Goal: Find contact information: Find contact information

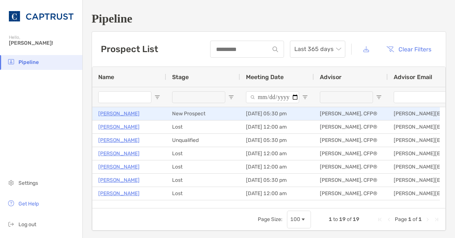
click at [105, 113] on p "[PERSON_NAME]" at bounding box center [118, 113] width 41 height 9
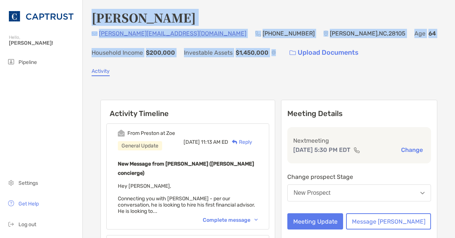
drag, startPoint x: 93, startPoint y: 16, endPoint x: 177, endPoint y: 55, distance: 92.8
click at [177, 55] on div "[PERSON_NAME] [PERSON_NAME][EMAIL_ADDRESS][DOMAIN_NAME] (704) 607-[GEOGRAPHIC_D…" at bounding box center [269, 35] width 354 height 52
copy div "[PERSON_NAME] [PERSON_NAME][EMAIL_ADDRESS][DOMAIN_NAME] (704) 607-[GEOGRAPHIC_D…"
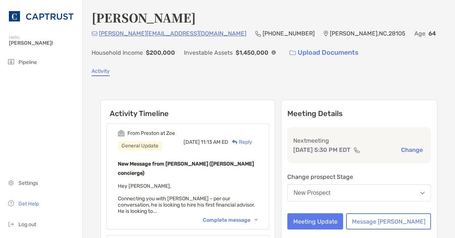
click at [134, 89] on div "Activity Timeline From [GEOGRAPHIC_DATA] at Zoe General Update [DATE] 11:13 AM …" at bounding box center [269, 218] width 354 height 270
click at [210, 86] on div "Activity Timeline From [GEOGRAPHIC_DATA] at Zoe General Update [DATE] 11:13 AM …" at bounding box center [269, 218] width 354 height 270
drag, startPoint x: 447, startPoint y: 73, endPoint x: 450, endPoint y: 76, distance: 3.9
click at [450, 76] on div "[PERSON_NAME] [PERSON_NAME][EMAIL_ADDRESS][DOMAIN_NAME] (704) 607-[GEOGRAPHIC_D…" at bounding box center [269, 119] width 372 height 238
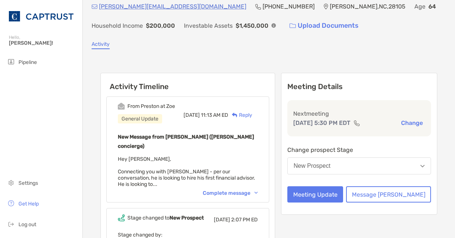
scroll to position [27, 0]
click at [249, 189] on div "Complete message" at bounding box center [230, 192] width 55 height 6
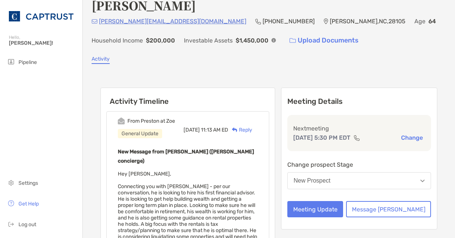
scroll to position [0, 0]
